Goal: Task Accomplishment & Management: Complete application form

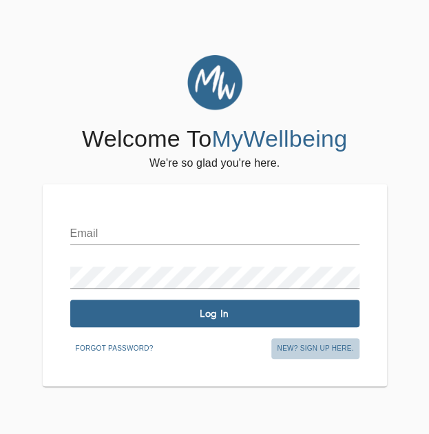
click at [345, 345] on span "New? Sign up here." at bounding box center [315, 348] width 76 height 12
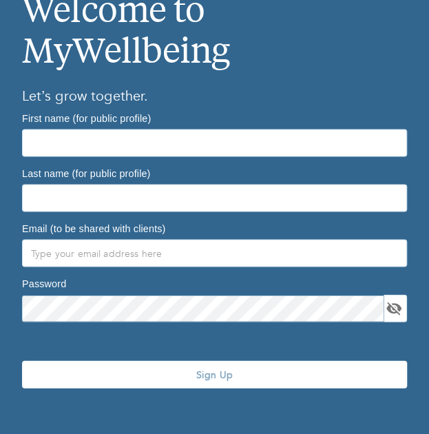
scroll to position [515, 0]
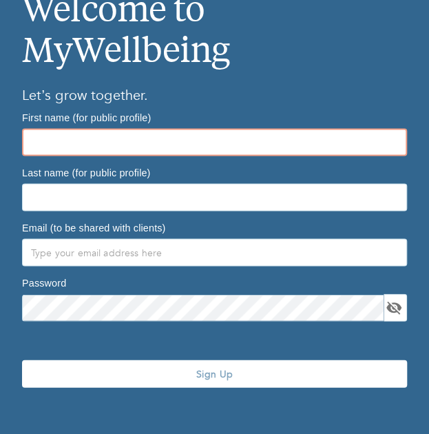
click at [271, 134] on input "text" at bounding box center [214, 142] width 385 height 28
type input "Dheeraj"
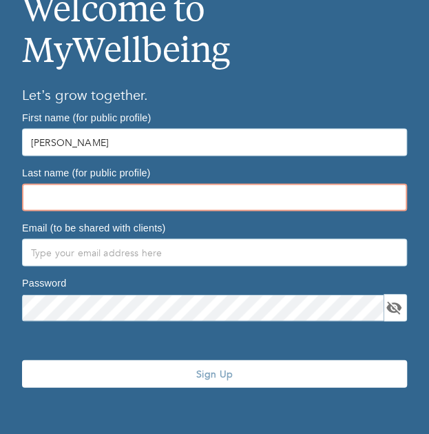
click at [260, 202] on input "text" at bounding box center [214, 197] width 385 height 28
type input "Sara"
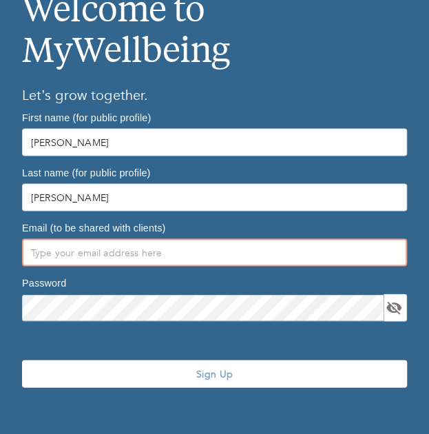
click at [256, 249] on input "text" at bounding box center [214, 252] width 385 height 28
type input "[EMAIL_ADDRESS][DOMAIN_NAME]"
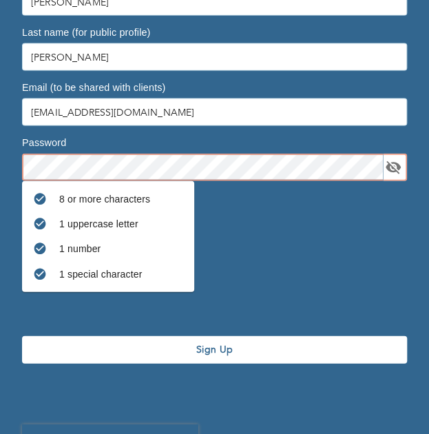
scroll to position [696, 0]
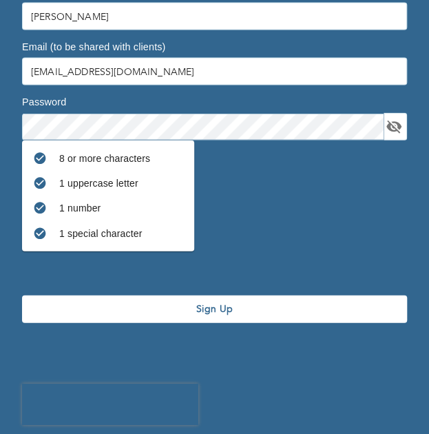
click at [285, 238] on div "8 or more characters 1 uppercase letter 1 number 1 special character" at bounding box center [214, 195] width 385 height 110
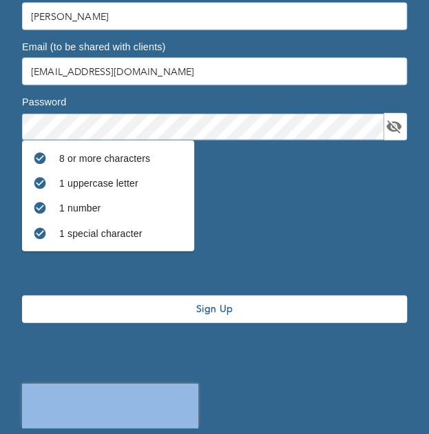
drag, startPoint x: 282, startPoint y: 237, endPoint x: 282, endPoint y: 297, distance: 59.9
click at [282, 297] on div "First name (for public profile) Dheeraj Last name (for public profile) Sara Ema…" at bounding box center [215, 178] width 396 height 504
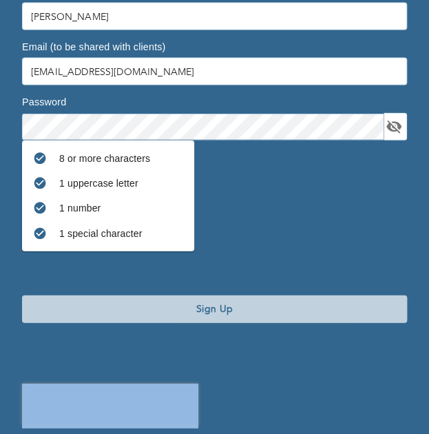
click at [282, 297] on button "Sign Up" at bounding box center [214, 309] width 385 height 28
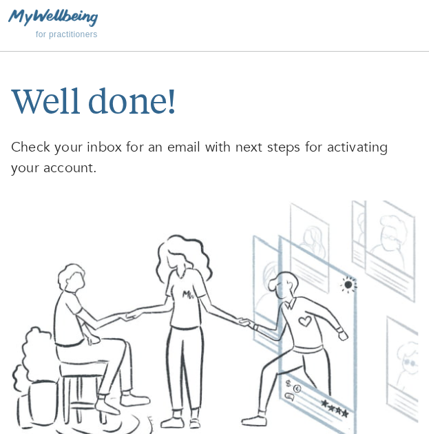
click at [359, 5] on div "for practitioners" at bounding box center [214, 26] width 429 height 52
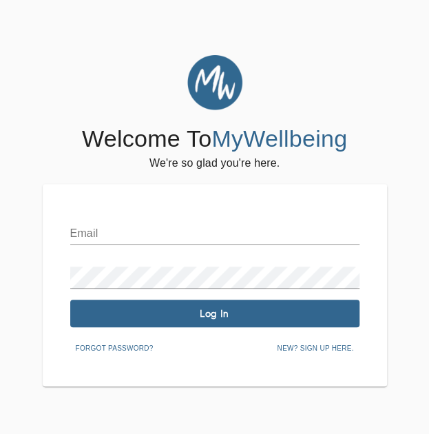
click at [107, 236] on input "text" at bounding box center [214, 233] width 289 height 22
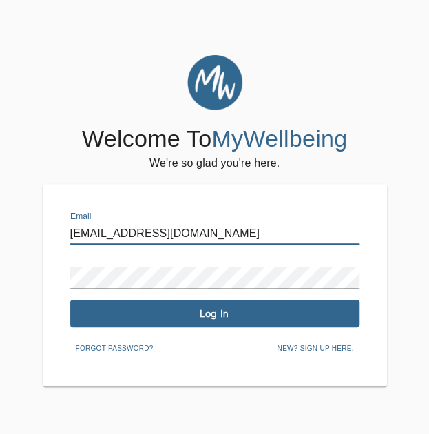
type input "[EMAIL_ADDRESS][DOMAIN_NAME]"
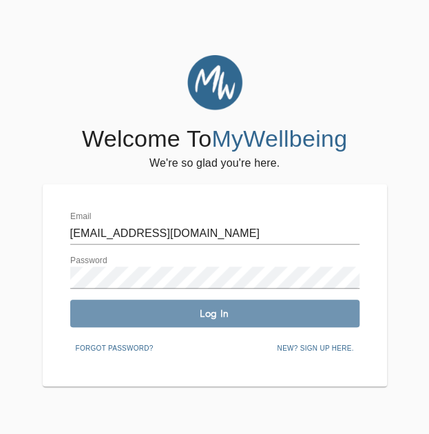
click at [145, 323] on button "Log In" at bounding box center [214, 314] width 289 height 28
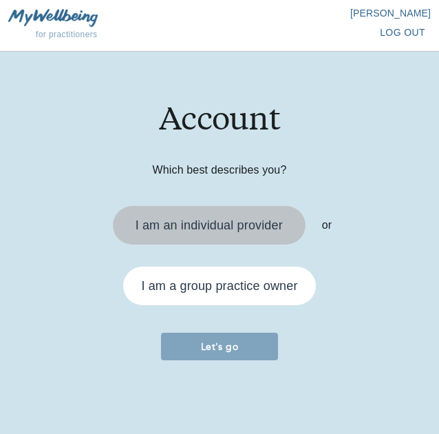
click at [255, 233] on div "I am an individual provider" at bounding box center [209, 225] width 176 height 22
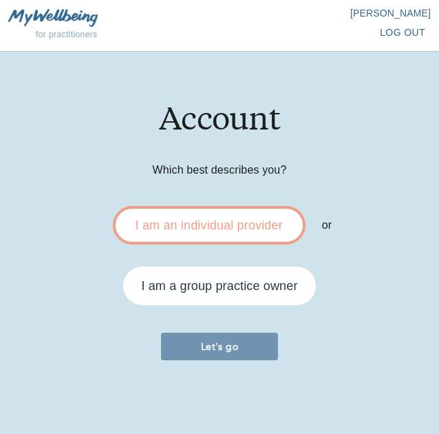
click at [242, 353] on button "Let's go" at bounding box center [219, 347] width 117 height 28
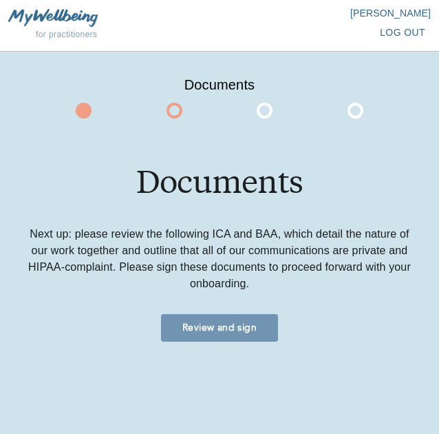
click at [251, 326] on span "Review and sign" at bounding box center [220, 327] width 106 height 13
